Goal: Share content: Share content

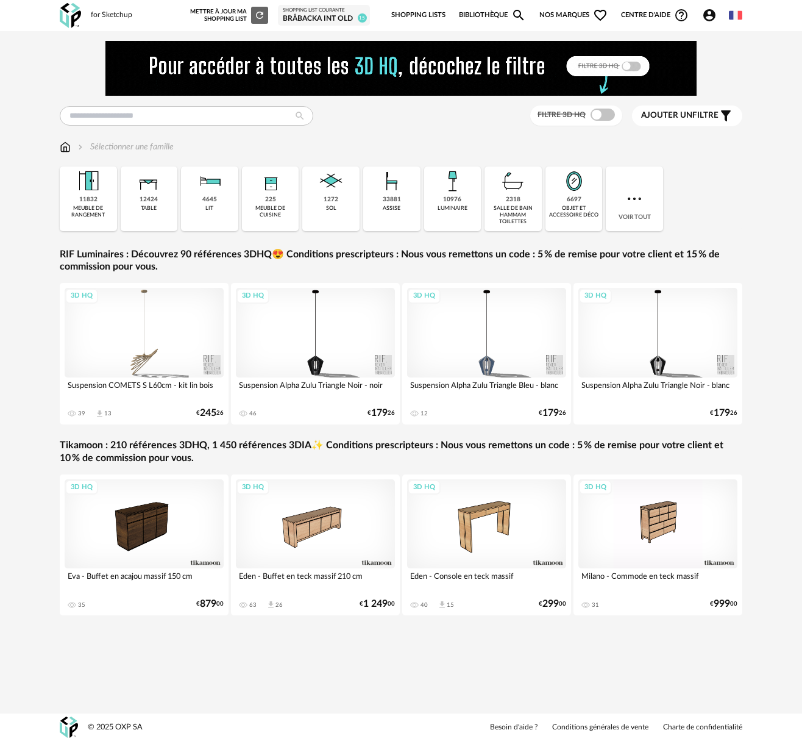
click at [304, 21] on div "Bråbacka int OLD" at bounding box center [324, 19] width 82 height 10
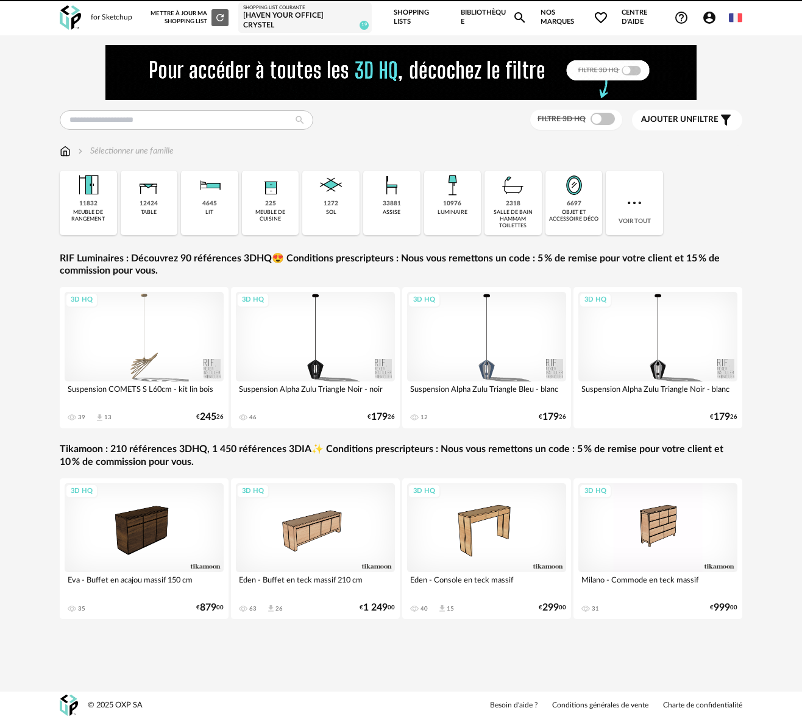
click at [284, 18] on div "[Haven your Office] Crystel" at bounding box center [305, 20] width 124 height 19
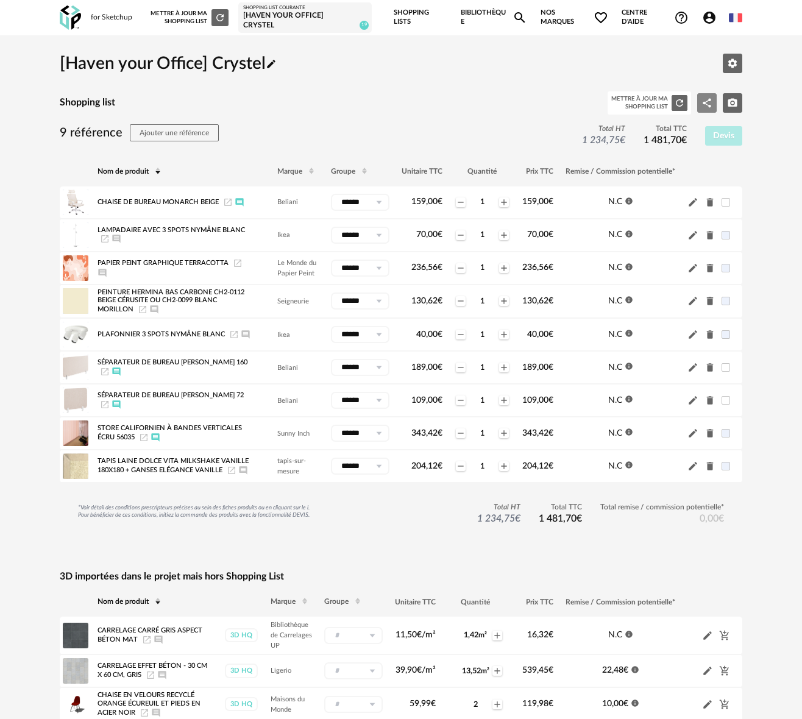
click at [711, 104] on icon "Share Variant icon" at bounding box center [707, 103] width 11 height 11
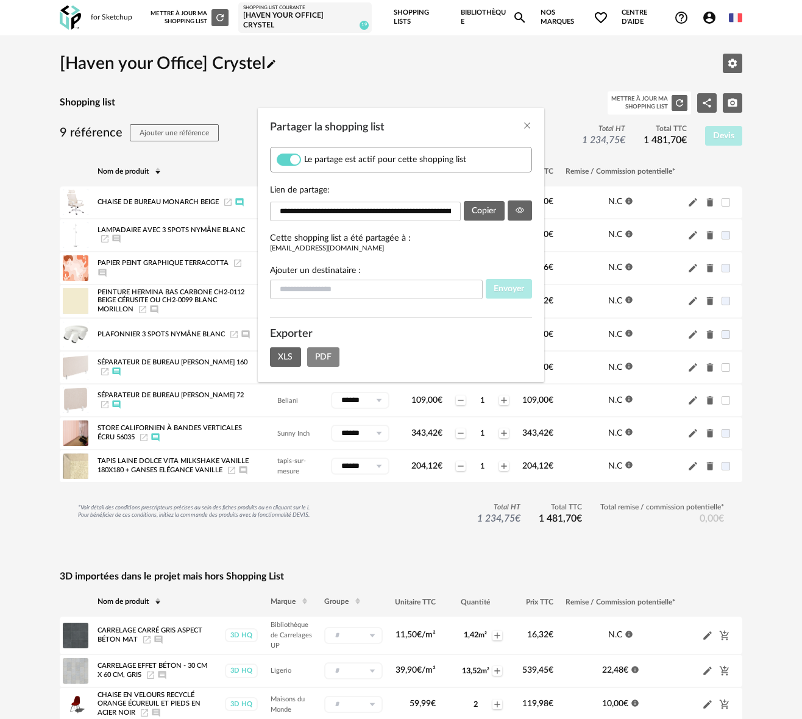
click at [324, 357] on span "PDF" at bounding box center [323, 357] width 16 height 9
click at [487, 215] on span "Copier" at bounding box center [484, 211] width 24 height 9
click at [521, 210] on icon "Partager la shopping list" at bounding box center [520, 210] width 9 height 9
